Goal: Task Accomplishment & Management: Manage account settings

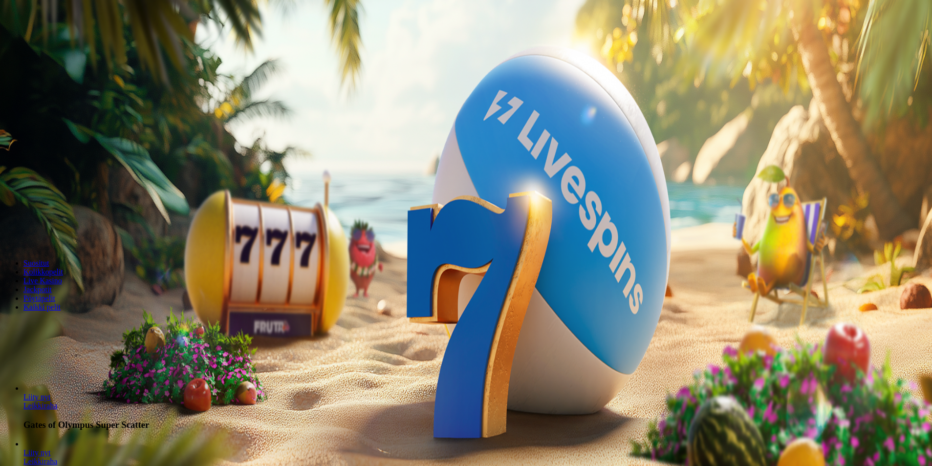
click at [67, 39] on span "Kirjaudu" at bounding box center [68, 35] width 24 height 7
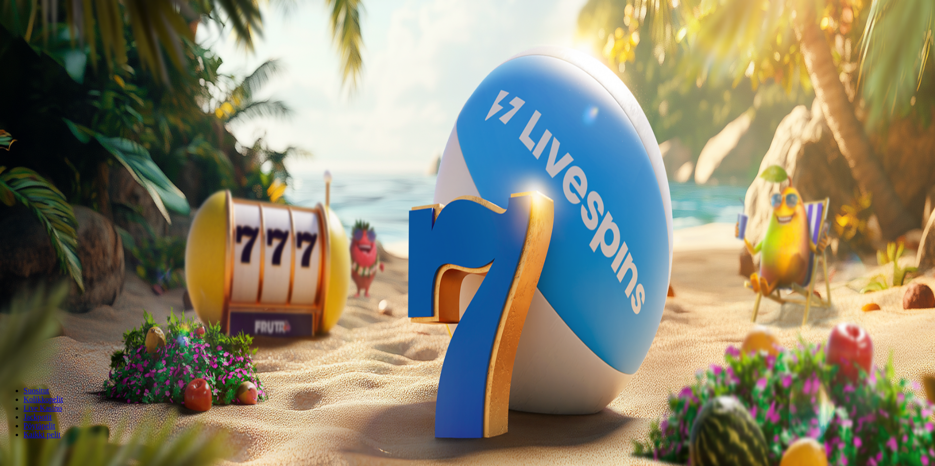
drag, startPoint x: 67, startPoint y: 96, endPoint x: 105, endPoint y: 113, distance: 41.4
click at [103, 75] on div "Talletus € 0.00 Kirjaudu Kasino Live Kasino Tarjoukset" at bounding box center [467, 52] width 927 height 44
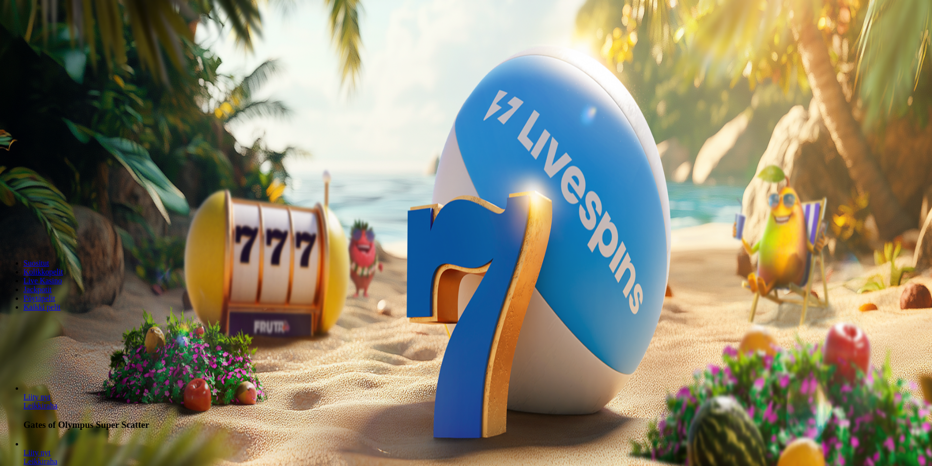
click at [73, 205] on input "***" at bounding box center [38, 210] width 69 height 10
click at [611, 154] on form "200 Ilmaiskierrosta €50 €150 €250 ** € Minimi 20 € Talleta ja pelaa 200 kierrät…" at bounding box center [466, 176] width 925 height 149
drag, startPoint x: 576, startPoint y: 155, endPoint x: 543, endPoint y: 136, distance: 37.9
click at [73, 205] on input "**" at bounding box center [38, 210] width 69 height 10
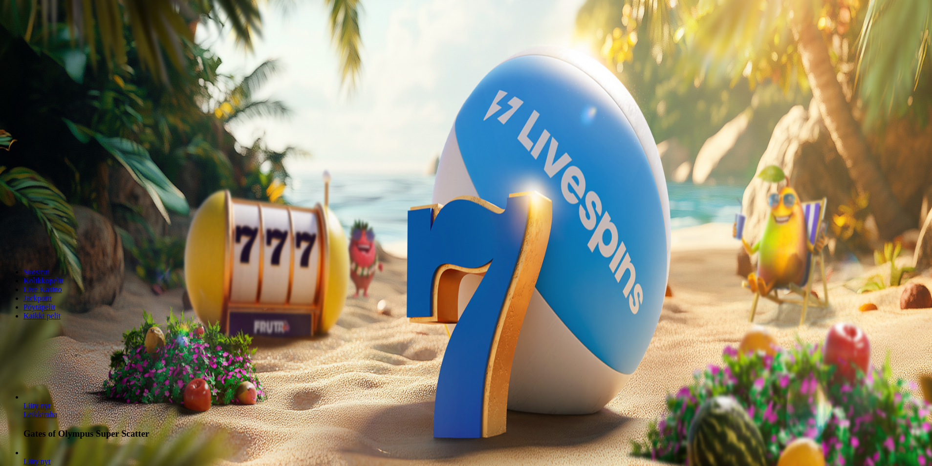
type input "*"
click at [55, 41] on div "Talletus € 0.00 Kirjaudu" at bounding box center [466, 35] width 925 height 10
click at [52, 41] on button "Talletus € 0.00" at bounding box center [28, 35] width 48 height 10
click at [73, 224] on input "***" at bounding box center [38, 229] width 69 height 10
type input "*"
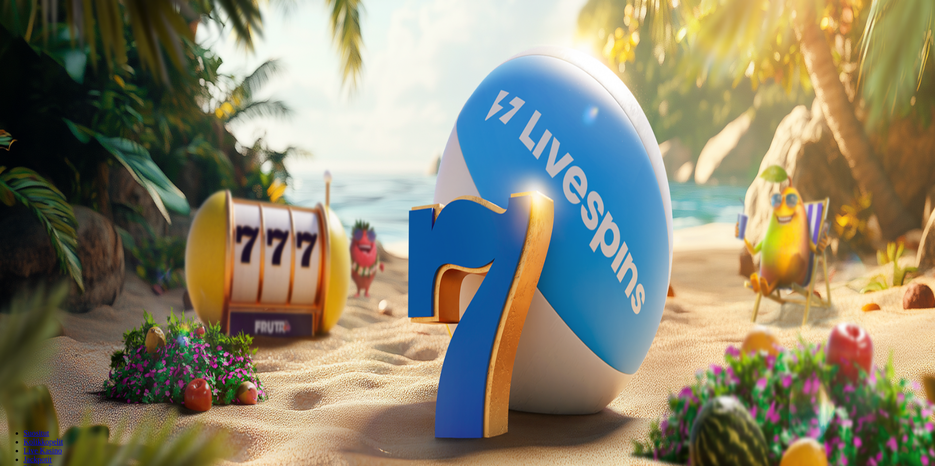
type input "**"
click at [67, 244] on span "TALLETA JA PELAA" at bounding box center [37, 247] width 59 height 7
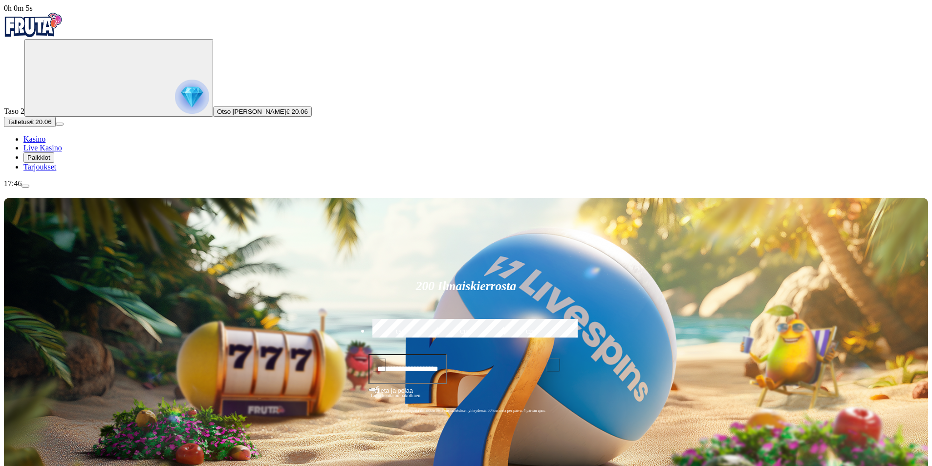
click at [50, 161] on span "Palkkiot" at bounding box center [38, 157] width 23 height 7
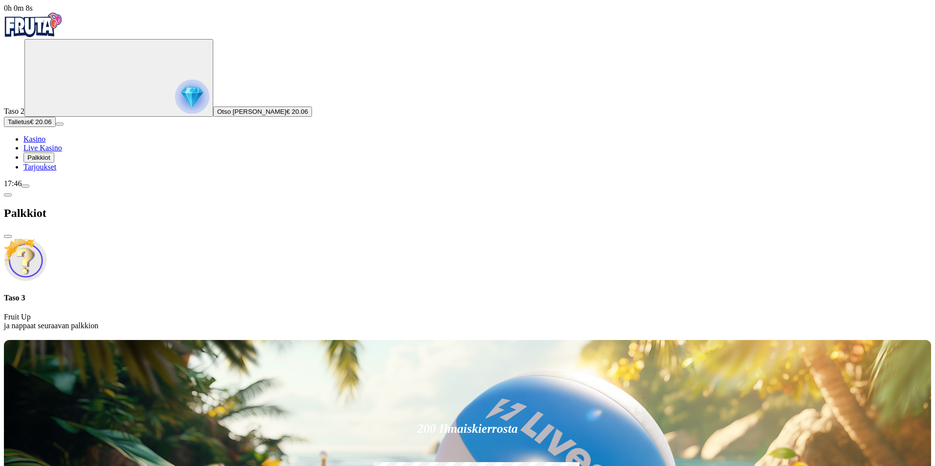
click at [8, 237] on span "close icon" at bounding box center [8, 237] width 0 height 0
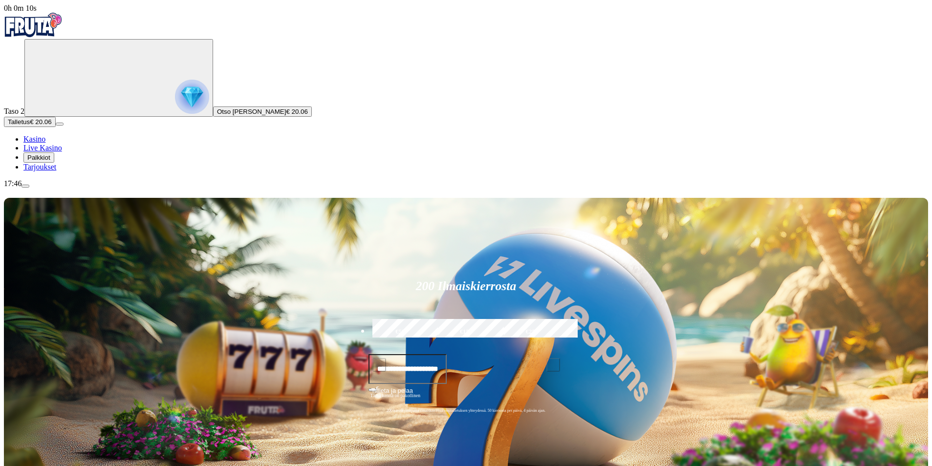
click at [447, 355] on input "text" at bounding box center [408, 370] width 79 height 30
type input "*****"
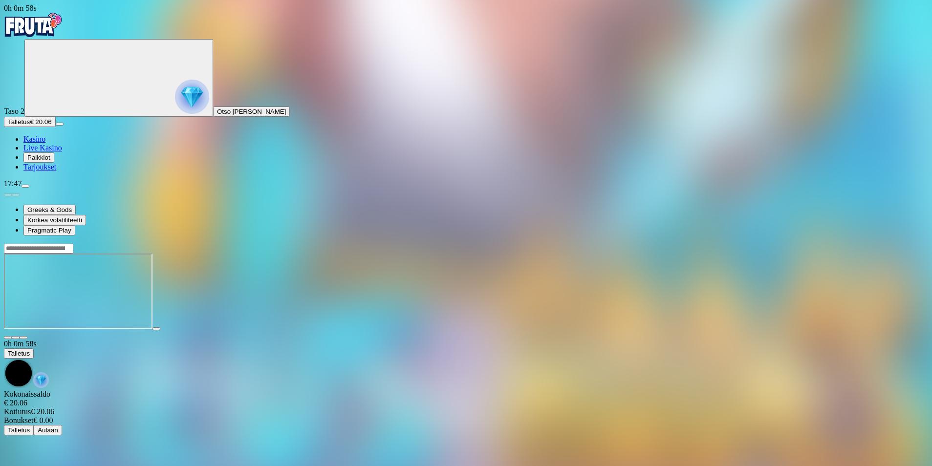
click at [23, 338] on span "fullscreen icon" at bounding box center [23, 338] width 0 height 0
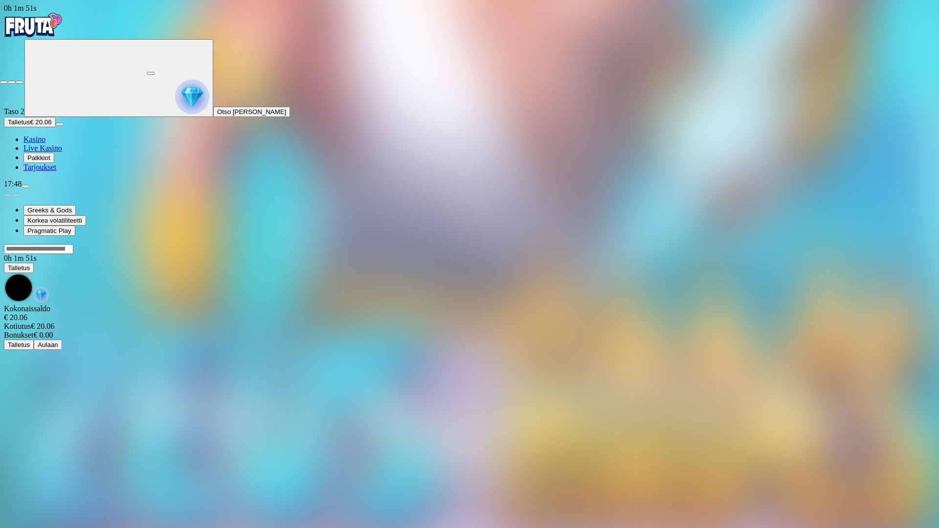
click at [20, 82] on span "fullscreen-exit icon" at bounding box center [20, 82] width 0 height 0
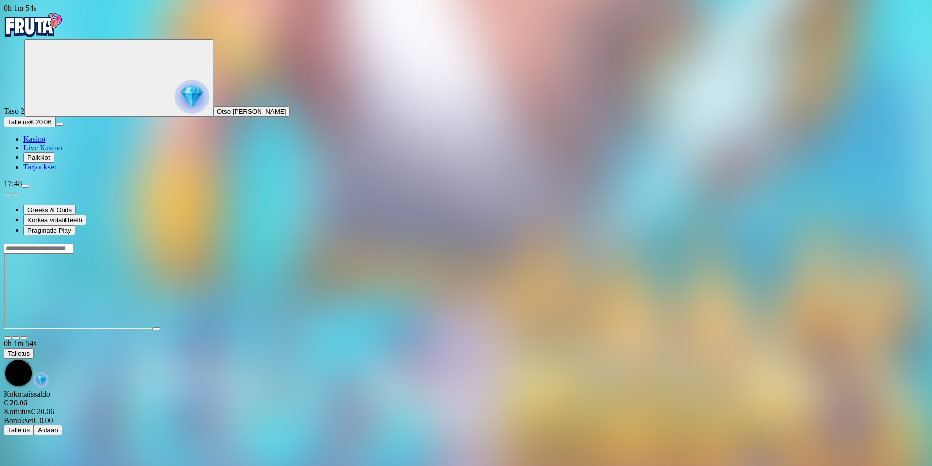
click at [23, 338] on span "fullscreen icon" at bounding box center [23, 338] width 0 height 0
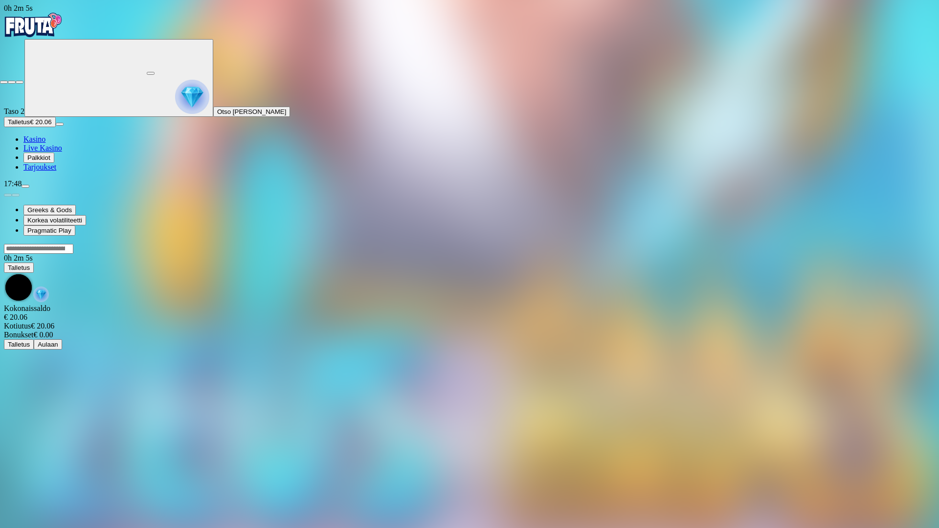
click at [20, 82] on span "fullscreen-exit icon" at bounding box center [20, 82] width 0 height 0
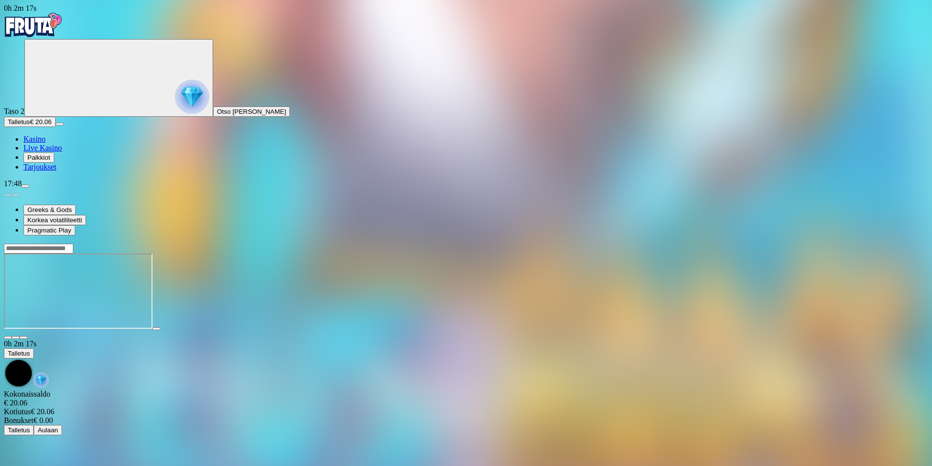
click at [23, 338] on span "fullscreen icon" at bounding box center [23, 338] width 0 height 0
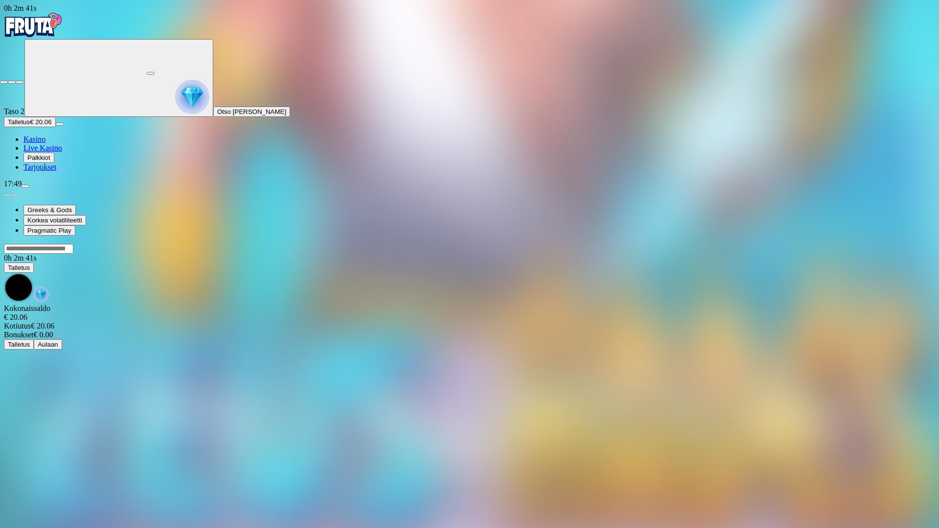
click at [16, 81] on button "button" at bounding box center [20, 82] width 8 height 3
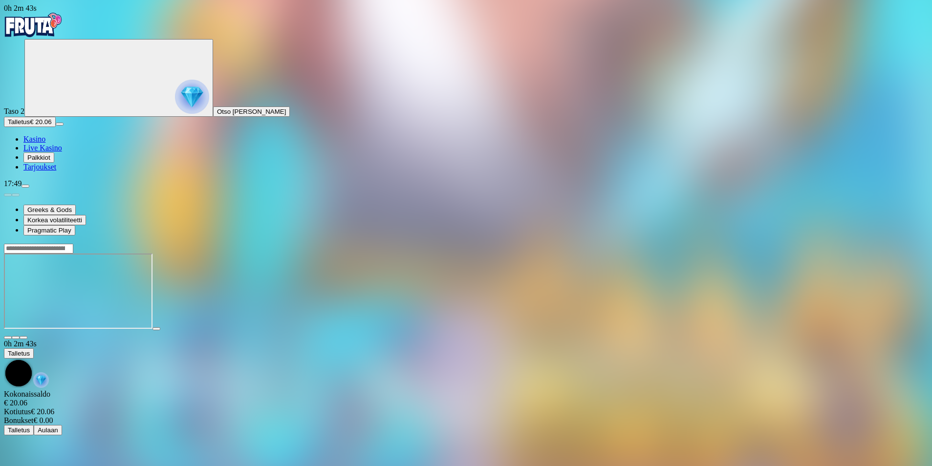
click at [23, 338] on span "fullscreen icon" at bounding box center [23, 338] width 0 height 0
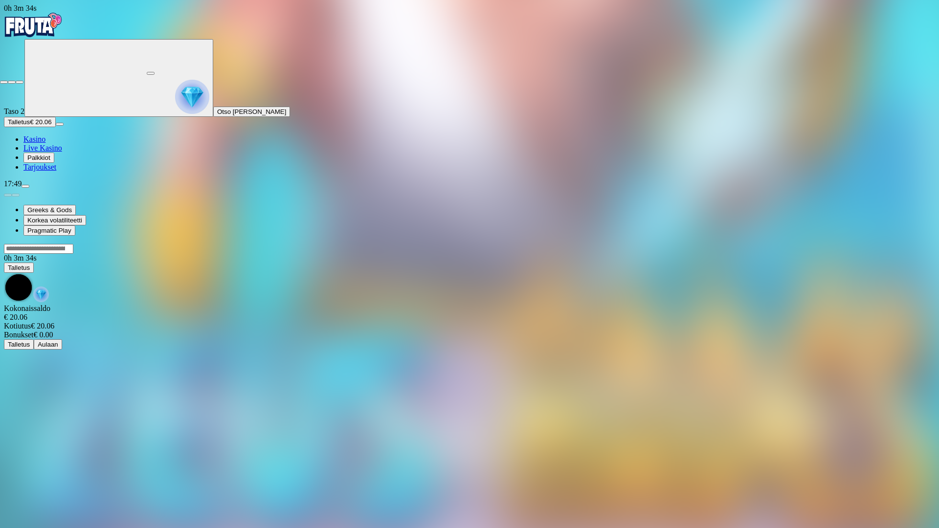
click at [20, 82] on span "fullscreen-exit icon" at bounding box center [20, 82] width 0 height 0
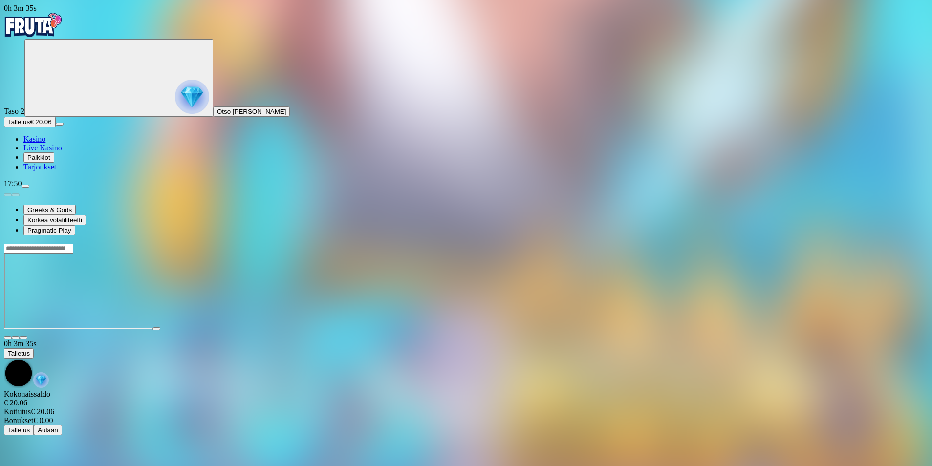
click at [73, 244] on input "Search" at bounding box center [38, 249] width 69 height 10
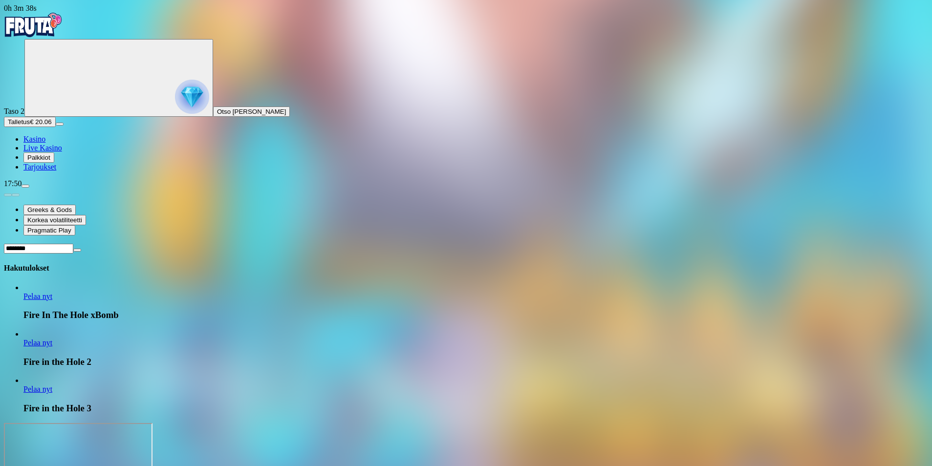
type input "*******"
click at [52, 385] on span "Pelaa nyt" at bounding box center [37, 389] width 29 height 8
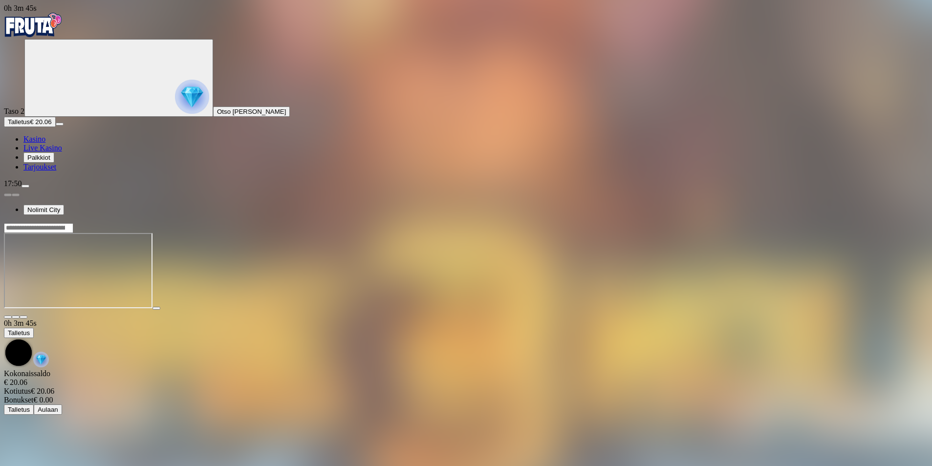
click at [23, 317] on span "fullscreen icon" at bounding box center [23, 317] width 0 height 0
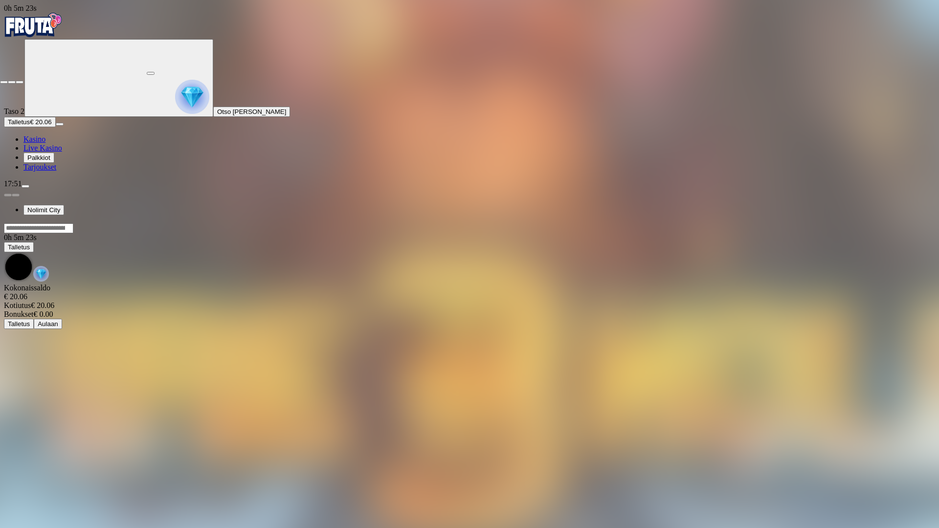
click at [4, 82] on span "close icon" at bounding box center [4, 82] width 0 height 0
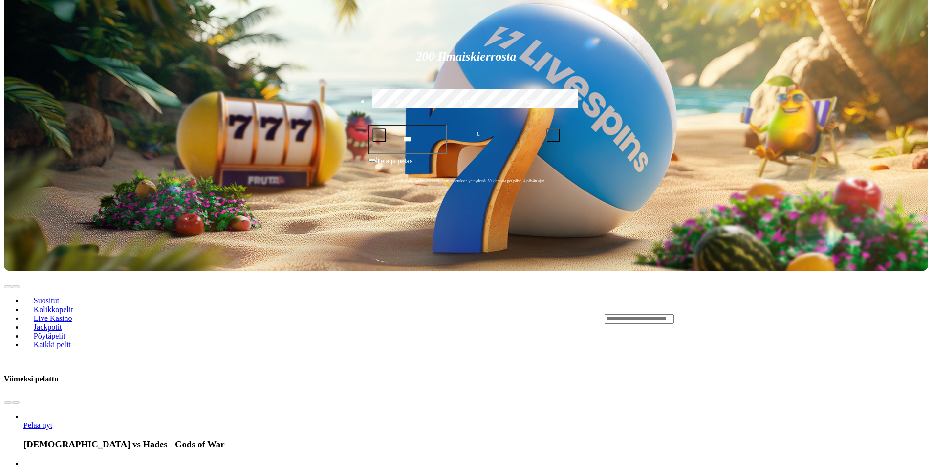
scroll to position [244, 0]
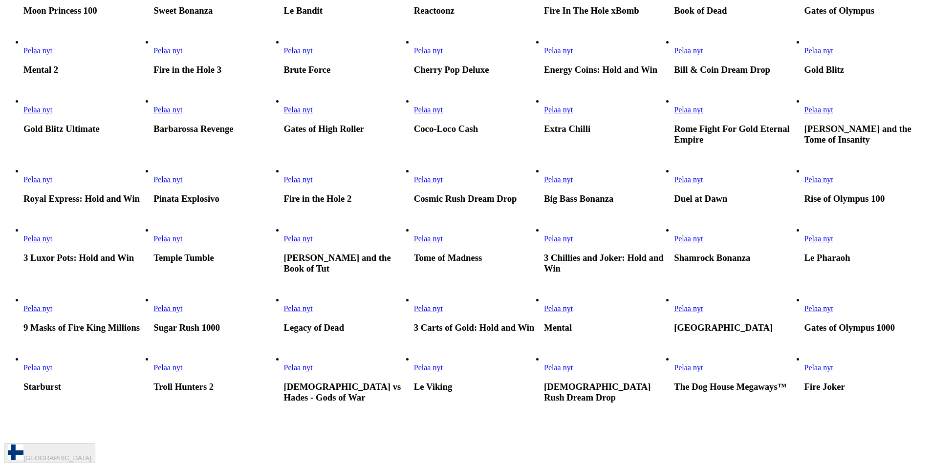
scroll to position [391, 0]
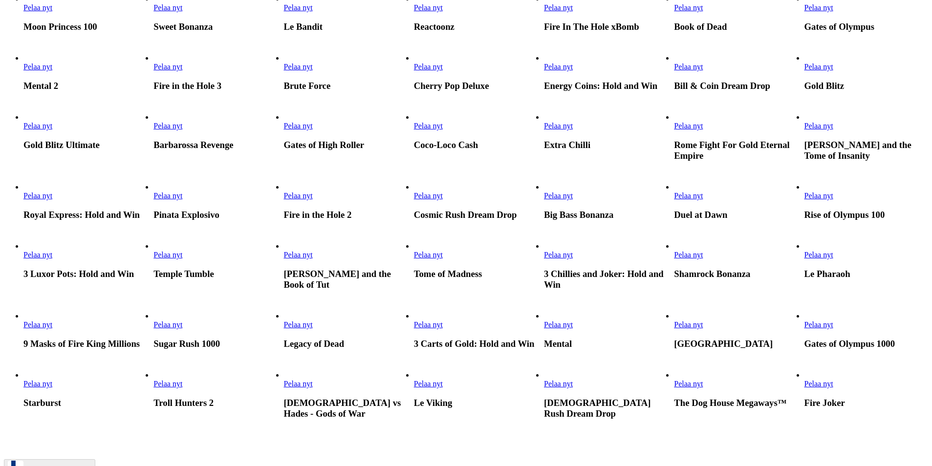
type input "********"
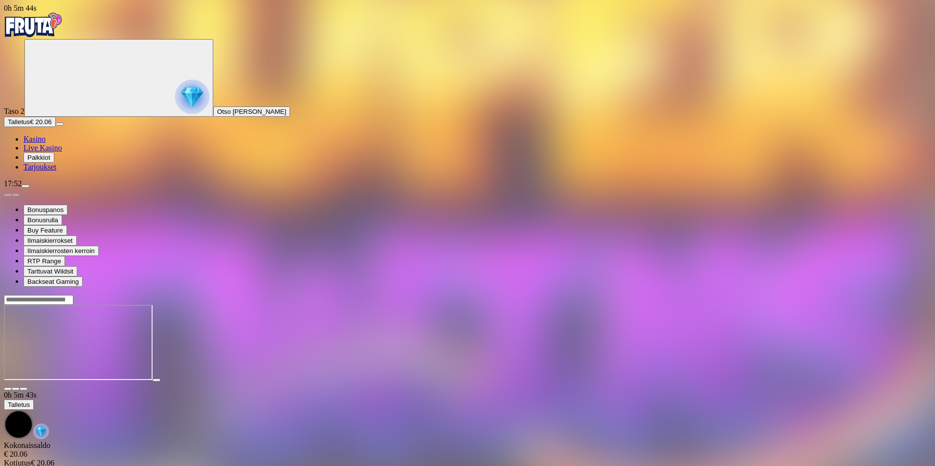
click at [23, 389] on span "fullscreen icon" at bounding box center [23, 389] width 0 height 0
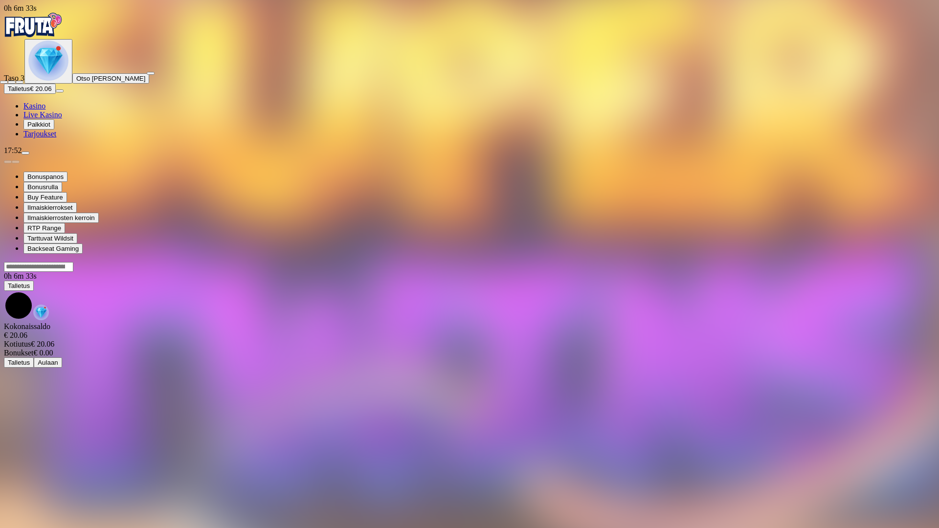
click at [4, 82] on span "close icon" at bounding box center [4, 82] width 0 height 0
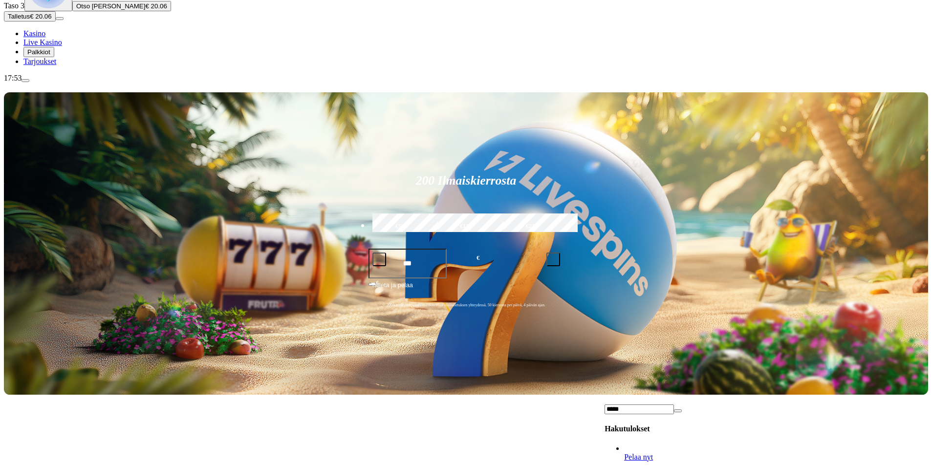
scroll to position [98, 0]
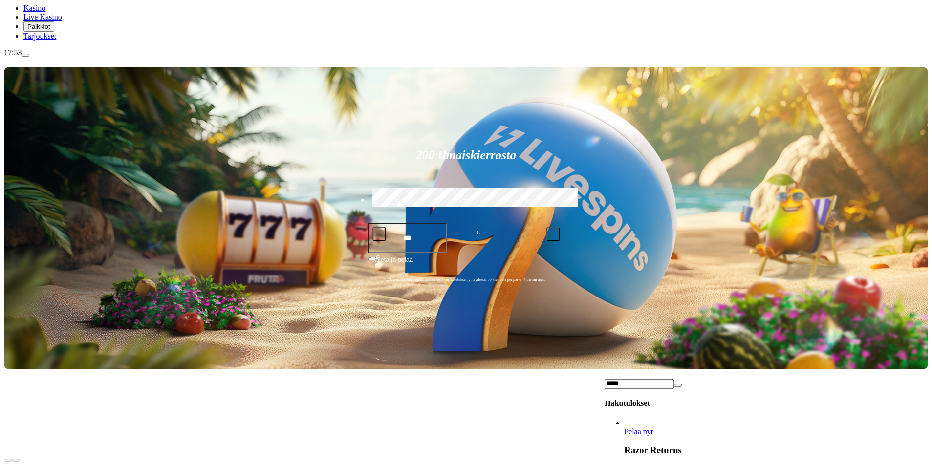
type input "*****"
click at [653, 428] on span "Pelaa nyt" at bounding box center [638, 432] width 29 height 8
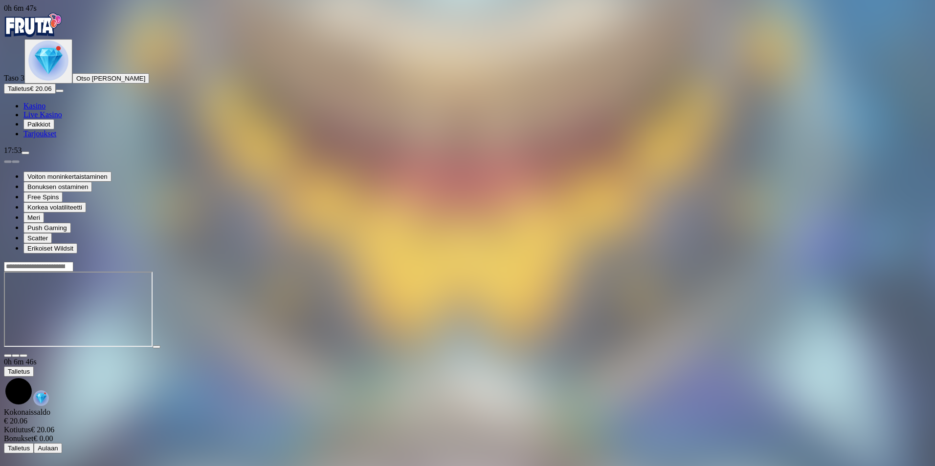
click at [23, 356] on span "fullscreen icon" at bounding box center [23, 356] width 0 height 0
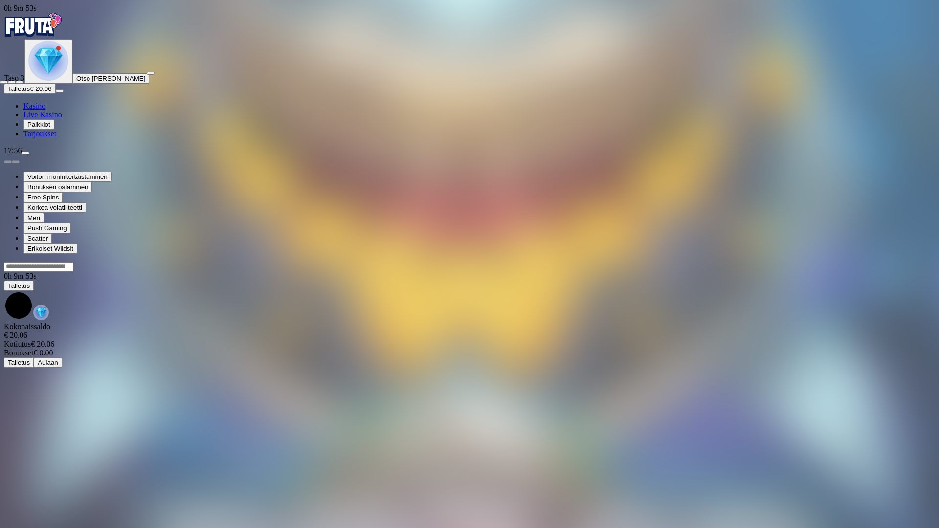
click at [4, 82] on span "close icon" at bounding box center [4, 82] width 0 height 0
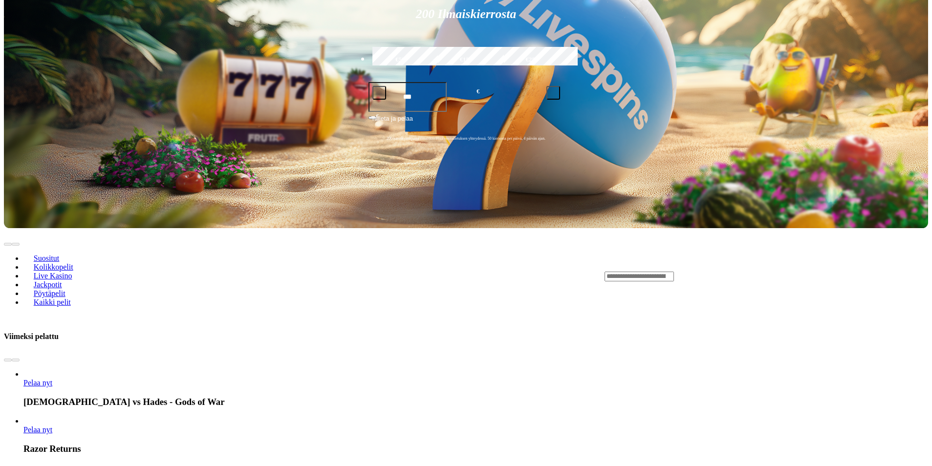
scroll to position [244, 0]
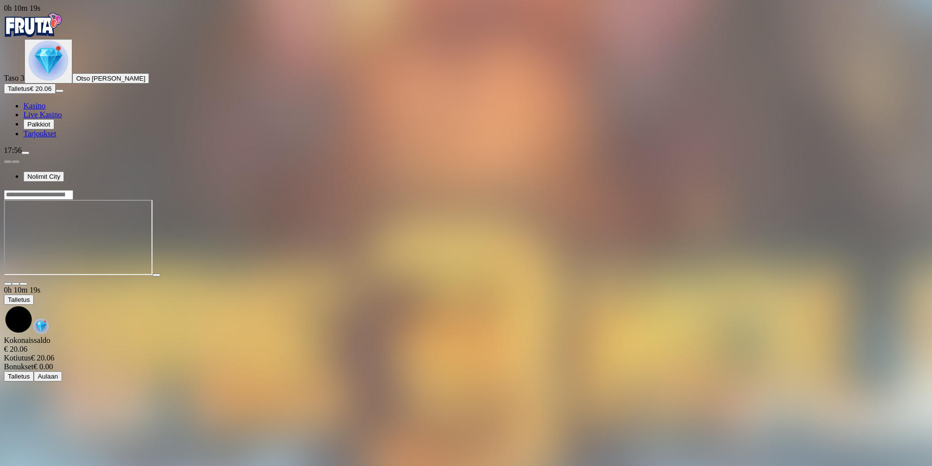
click at [73, 190] on input "Search" at bounding box center [38, 195] width 69 height 10
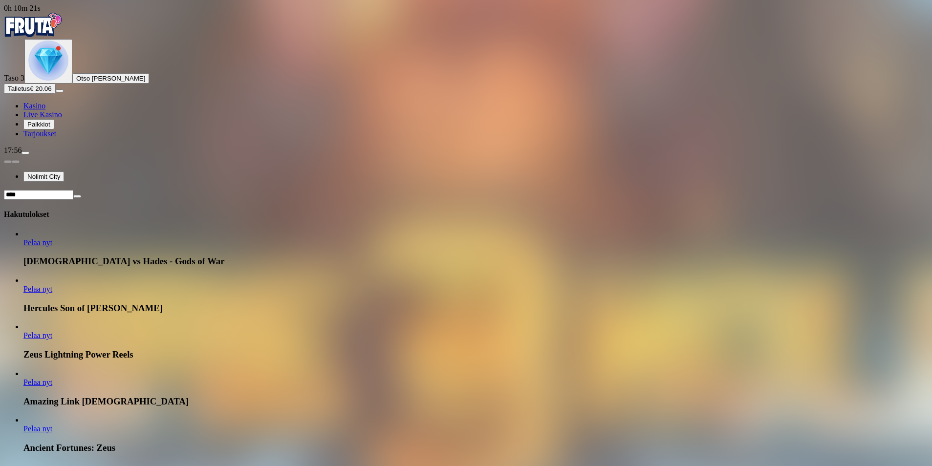
type input "****"
click at [52, 239] on span "Pelaa nyt" at bounding box center [37, 243] width 29 height 8
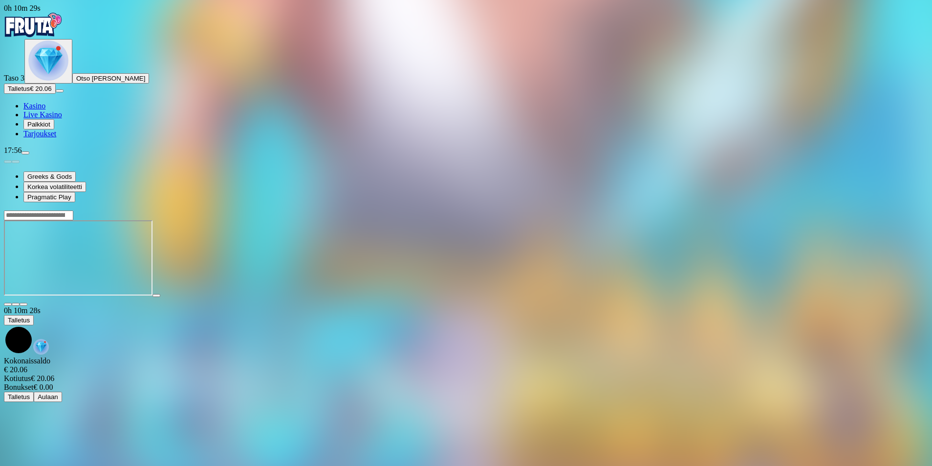
click at [23, 305] on span "fullscreen icon" at bounding box center [23, 305] width 0 height 0
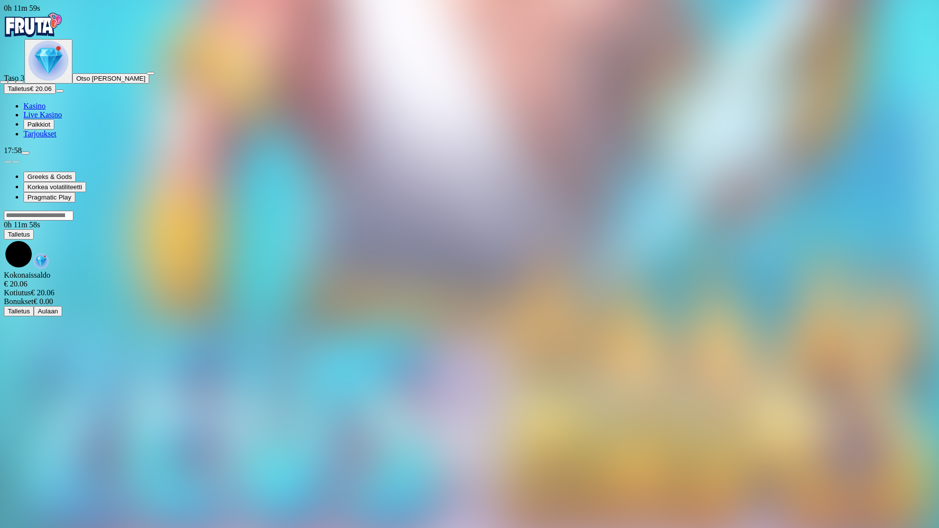
click at [4, 82] on span "close icon" at bounding box center [4, 82] width 0 height 0
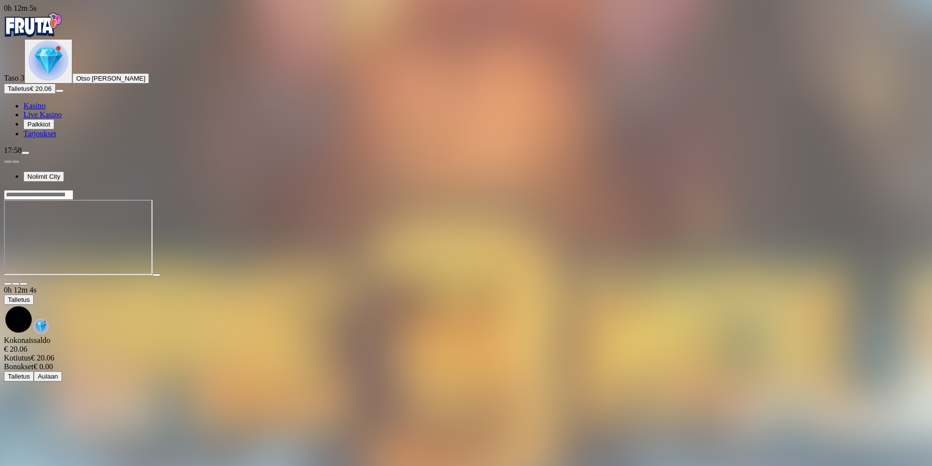
click at [23, 284] on span "fullscreen icon" at bounding box center [23, 284] width 0 height 0
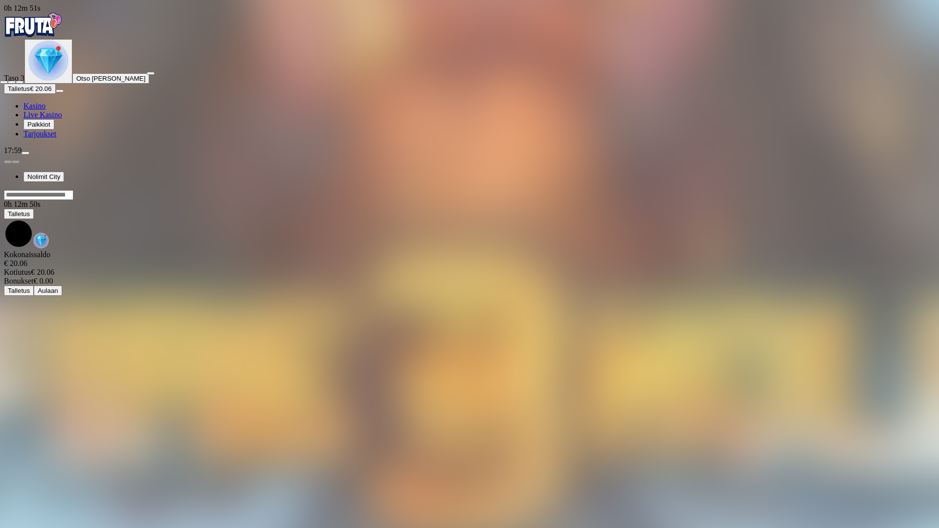
click at [4, 82] on span "close icon" at bounding box center [4, 82] width 0 height 0
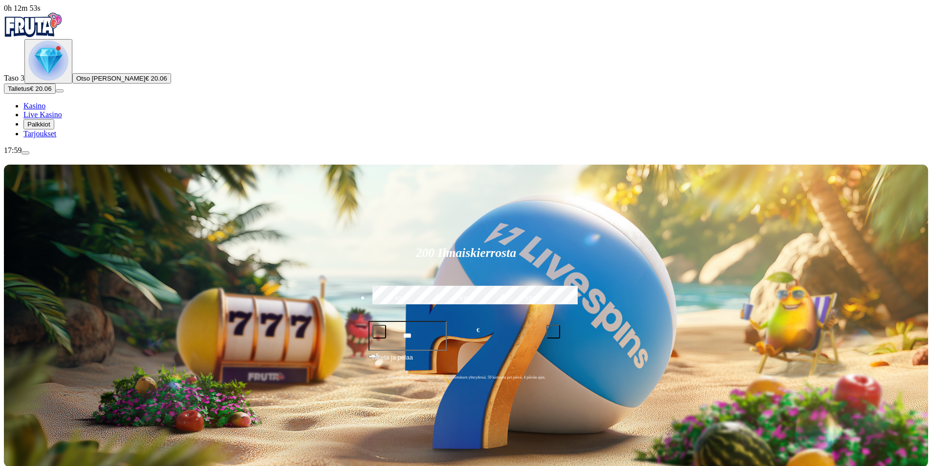
click at [67, 81] on img "Primary" at bounding box center [48, 61] width 40 height 40
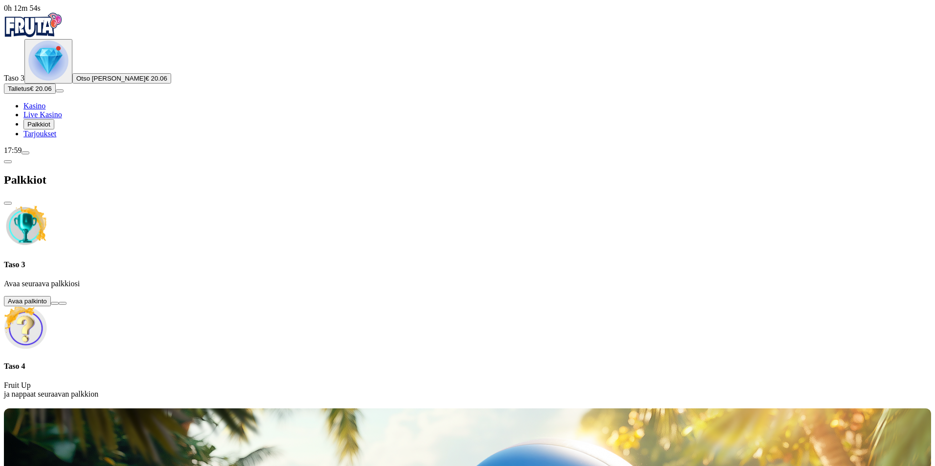
click at [59, 302] on button at bounding box center [55, 303] width 8 height 3
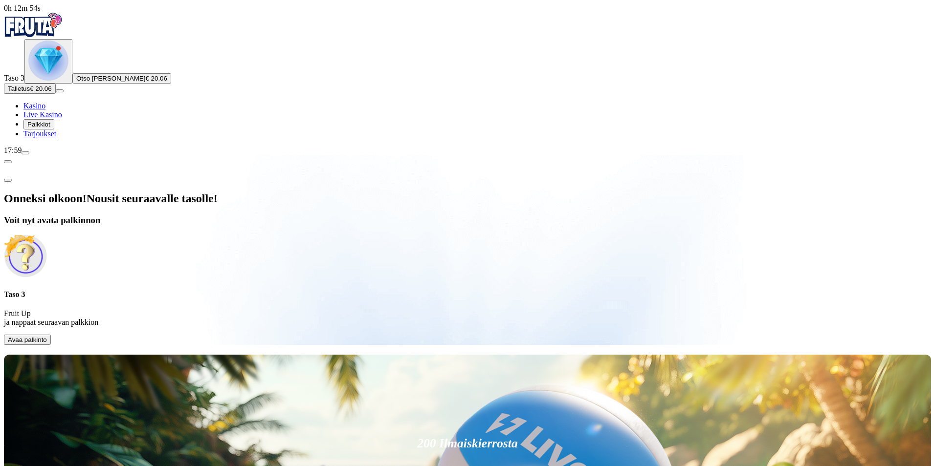
click at [51, 335] on button "Avaa palkinto" at bounding box center [27, 340] width 47 height 10
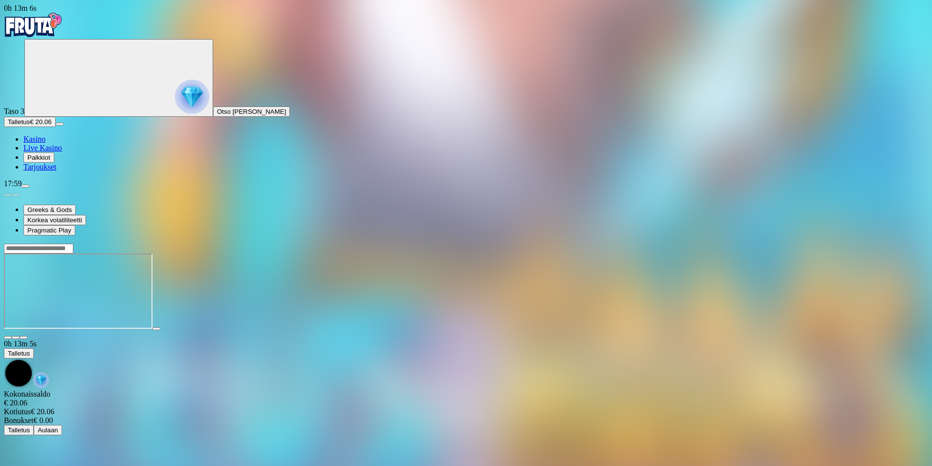
click at [27, 336] on button "button" at bounding box center [24, 337] width 8 height 3
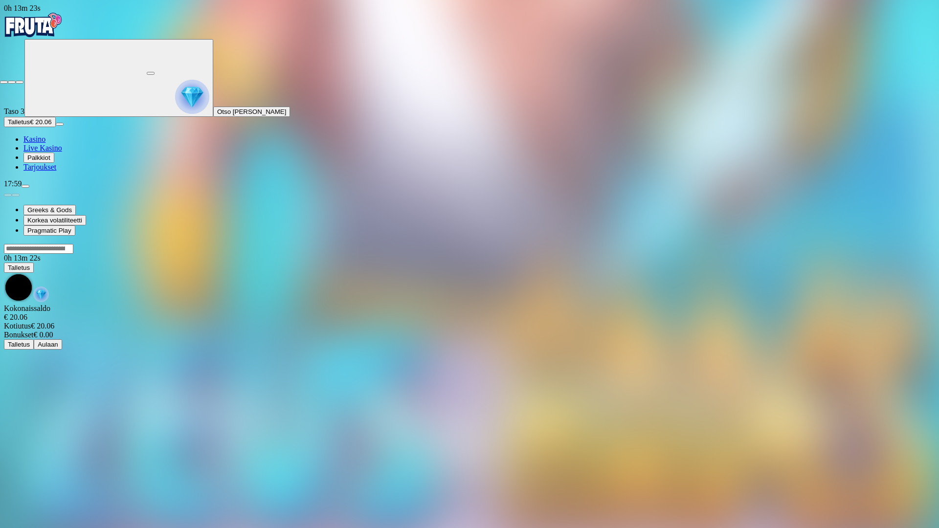
click at [4, 82] on span "close icon" at bounding box center [4, 82] width 0 height 0
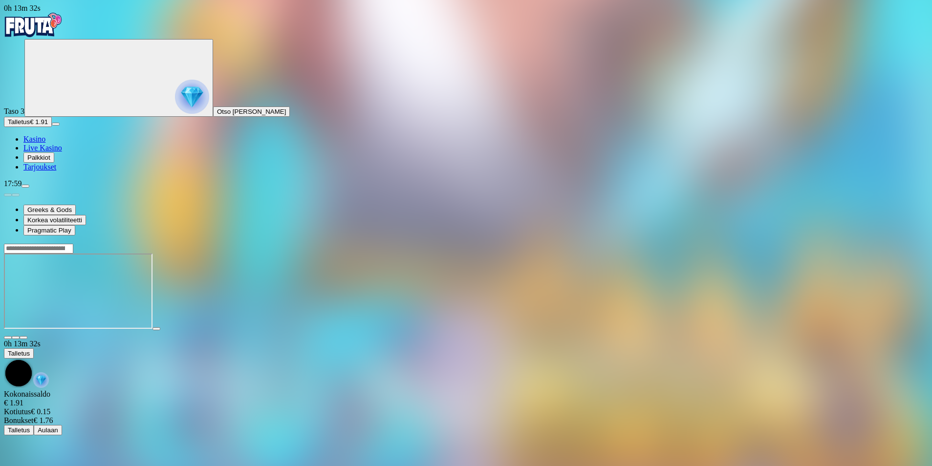
click at [23, 338] on span "fullscreen icon" at bounding box center [23, 338] width 0 height 0
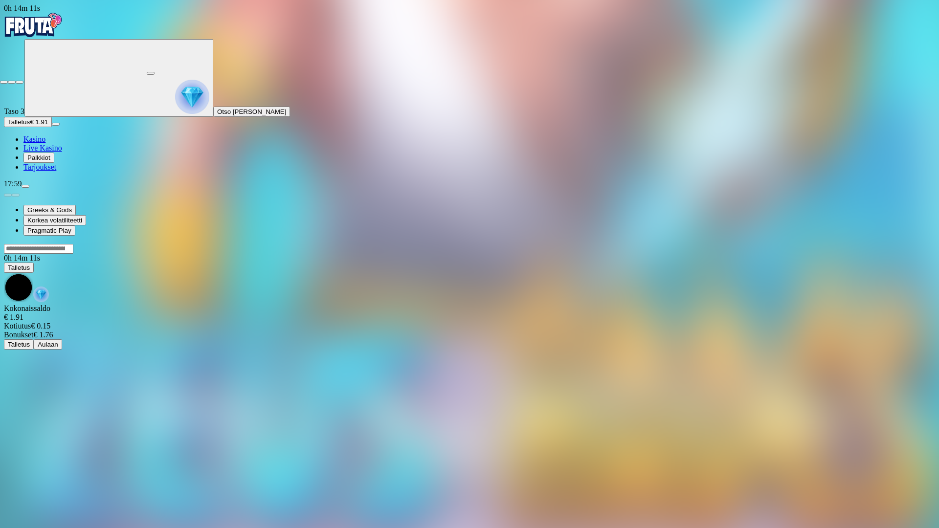
click at [4, 82] on span "close icon" at bounding box center [4, 82] width 0 height 0
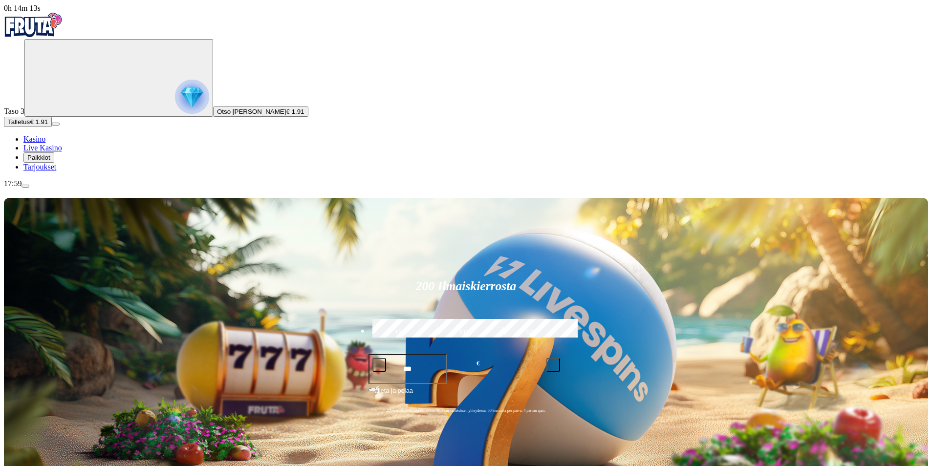
click at [175, 97] on img "Primary" at bounding box center [192, 97] width 34 height 34
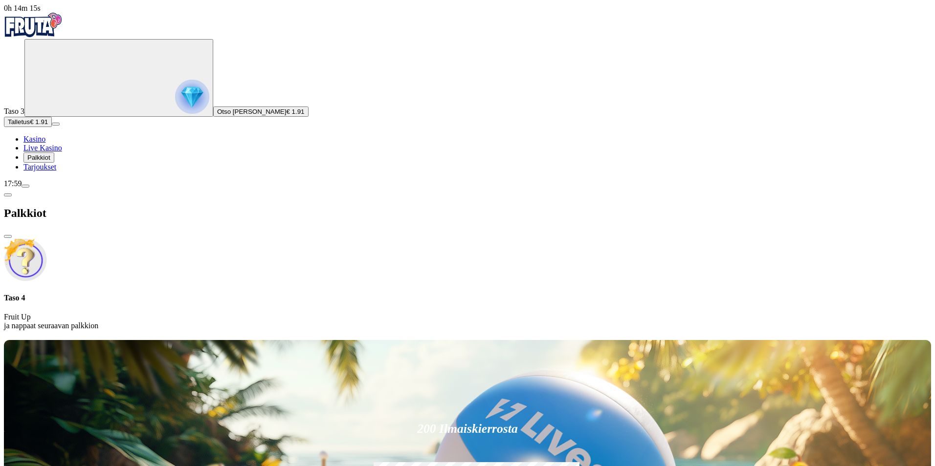
click at [285, 188] on div "Palkkiot" at bounding box center [467, 213] width 927 height 50
click at [101, 188] on div "17:59" at bounding box center [467, 183] width 927 height 9
click at [25, 186] on span "menu icon" at bounding box center [25, 186] width 0 height 0
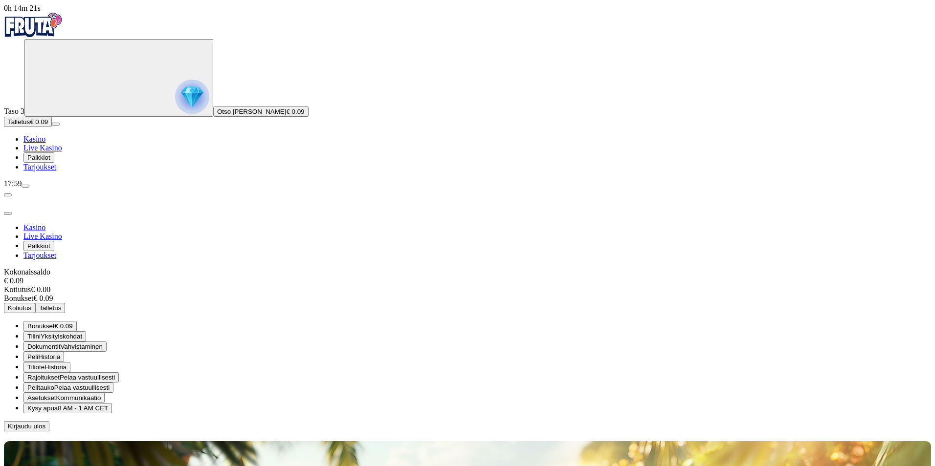
click at [41, 333] on span "Tilini" at bounding box center [33, 336] width 13 height 7
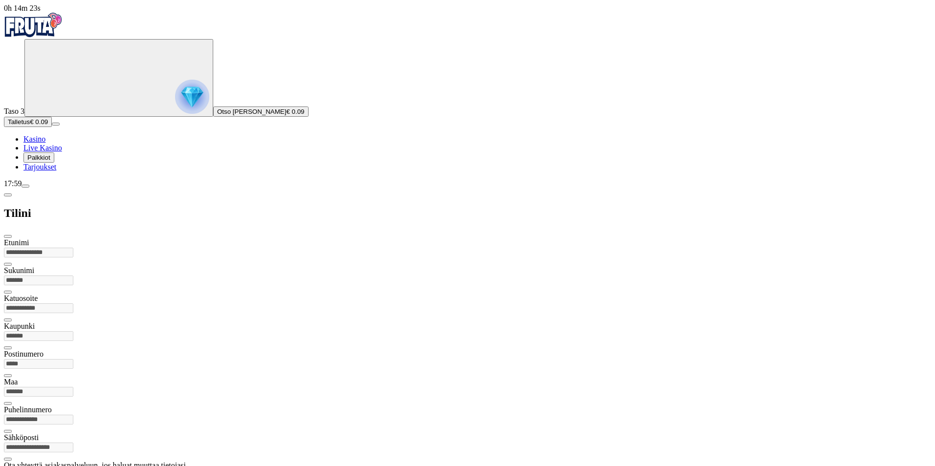
click at [8, 195] on span "chevron-left icon" at bounding box center [8, 195] width 0 height 0
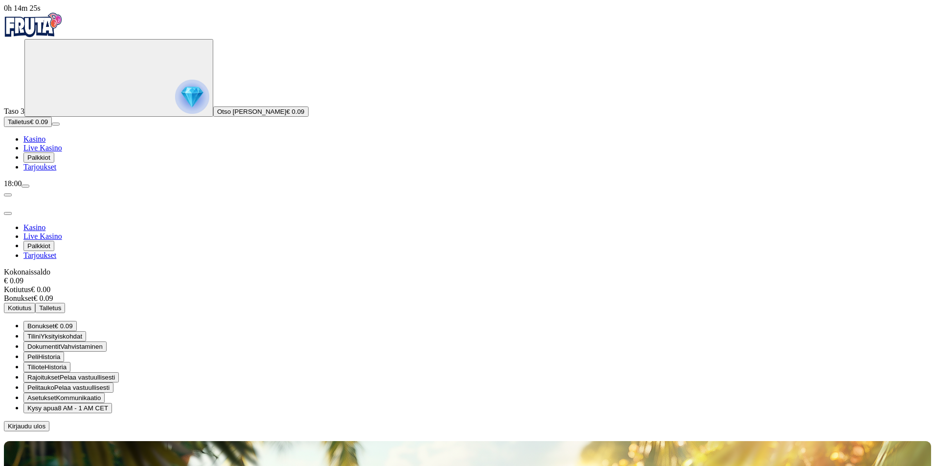
click at [110, 384] on span "Pelaa vastuullisesti" at bounding box center [81, 387] width 55 height 7
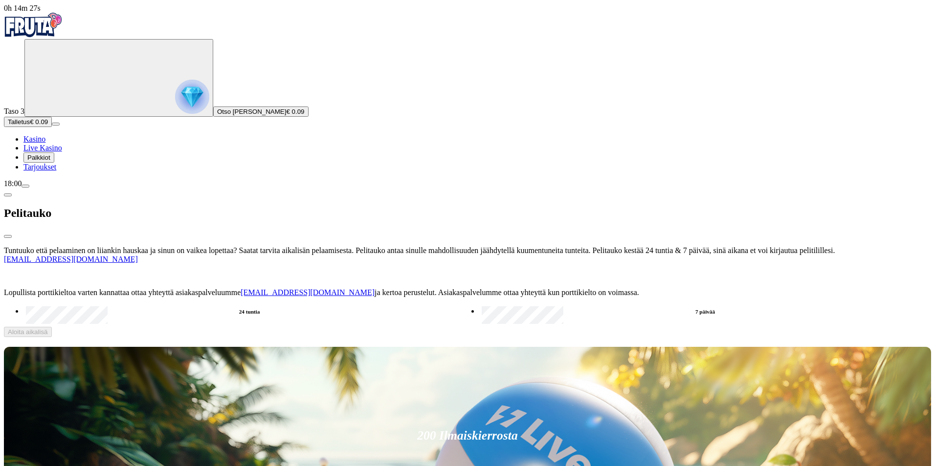
click at [479, 305] on label "7 päivää" at bounding box center [705, 312] width 452 height 14
drag, startPoint x: 218, startPoint y: 204, endPoint x: 217, endPoint y: 210, distance: 5.9
click at [52, 327] on button "Aloita aikalisä" at bounding box center [28, 332] width 48 height 10
click at [305, 389] on button "Kyllä" at bounding box center [316, 394] width 22 height 10
